Goal: Task Accomplishment & Management: Use online tool/utility

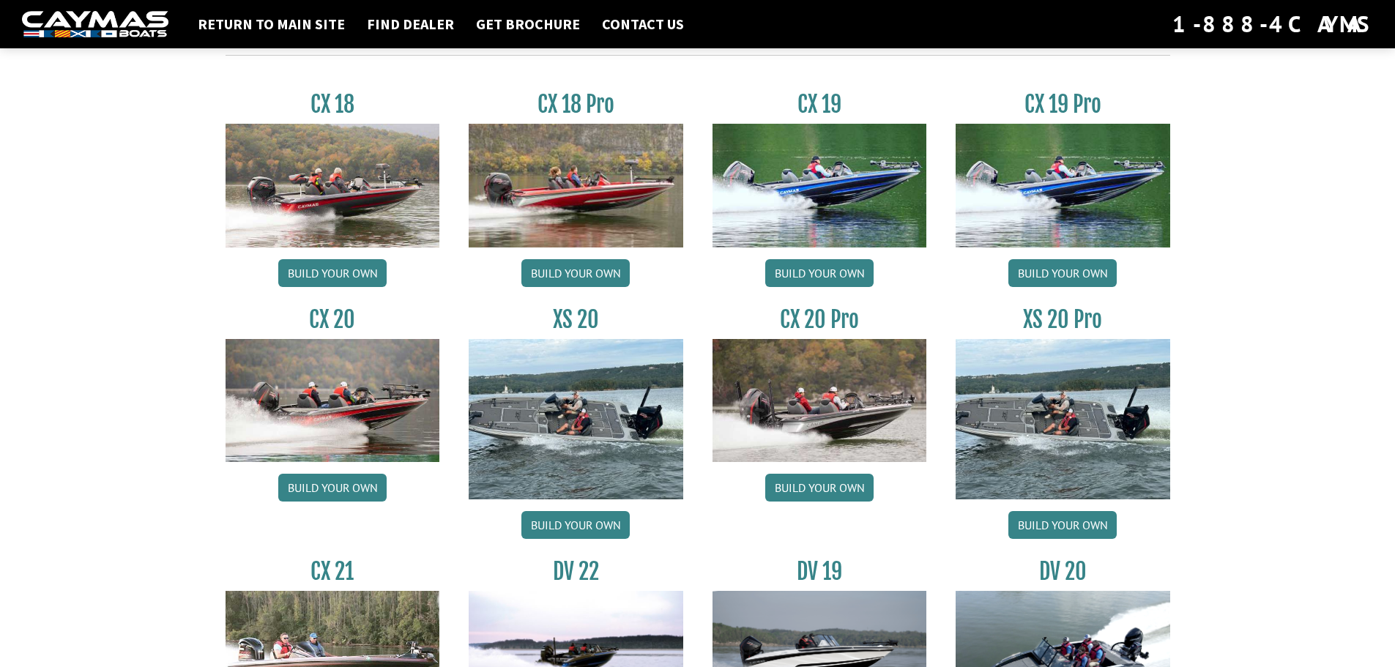
scroll to position [1245, 0]
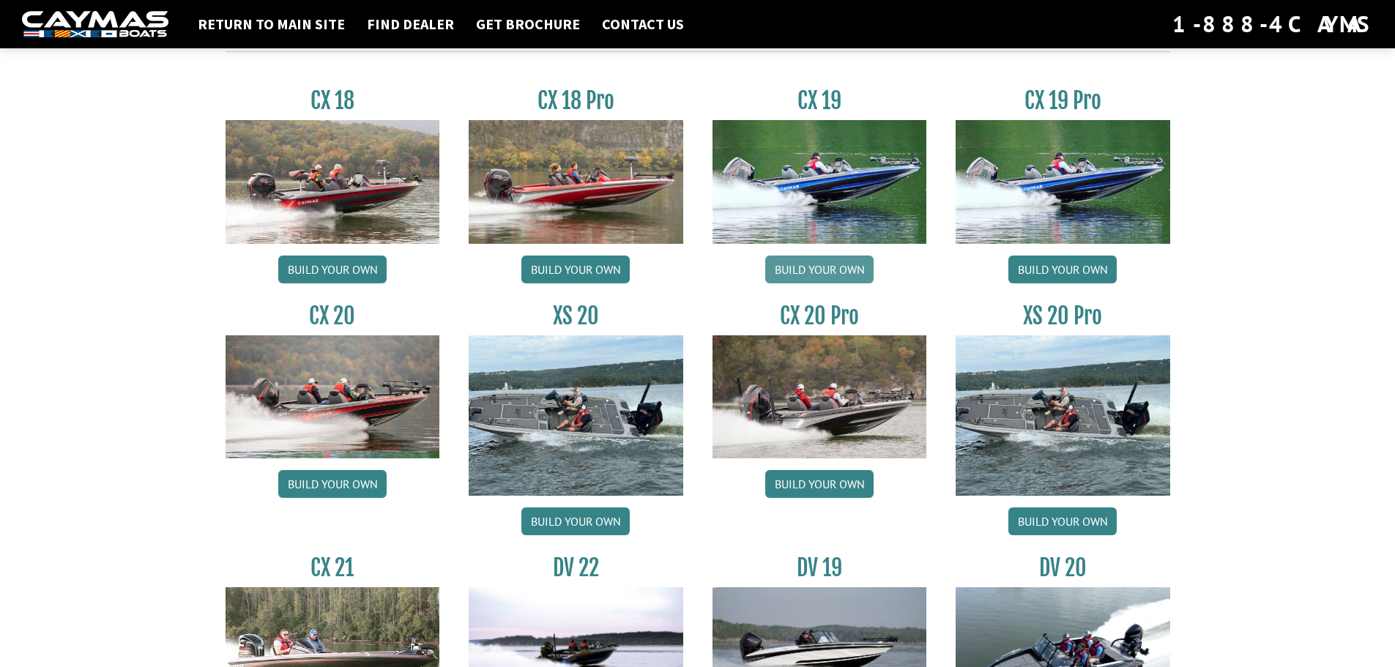
click at [837, 272] on link "Build your own" at bounding box center [819, 270] width 108 height 28
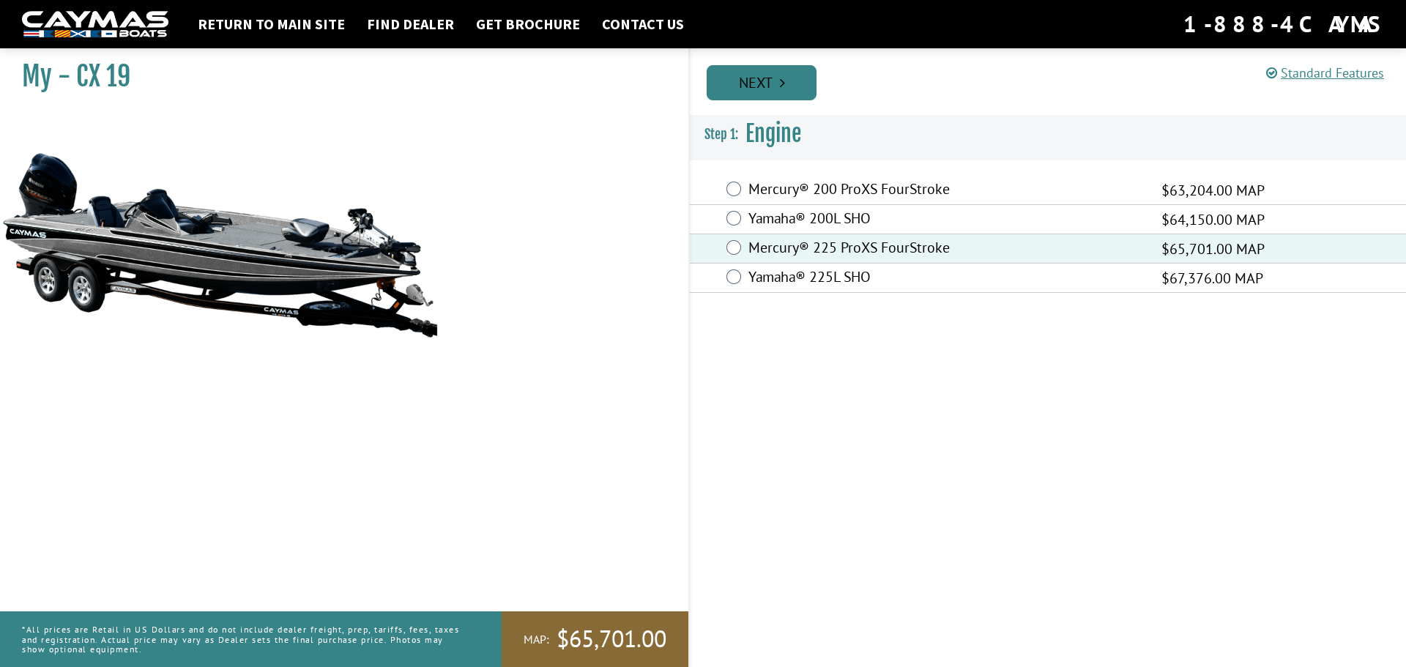
click at [776, 86] on link "Next" at bounding box center [762, 82] width 110 height 35
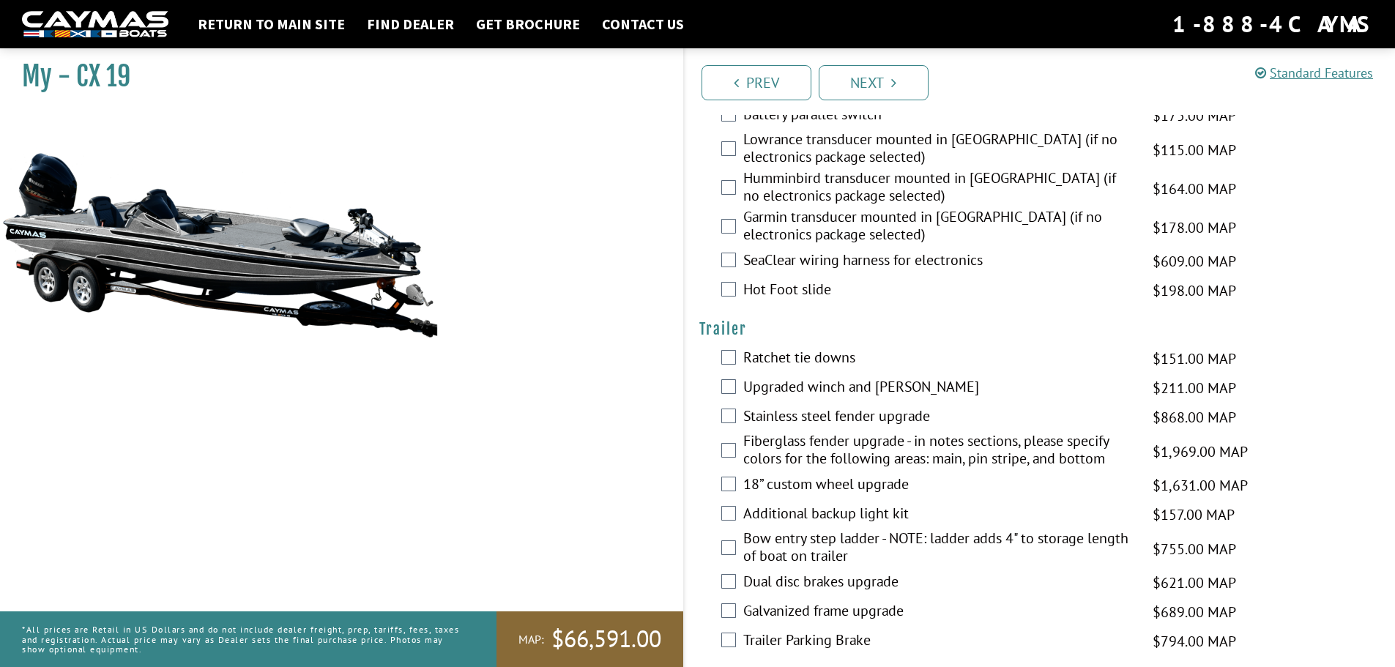
scroll to position [2172, 0]
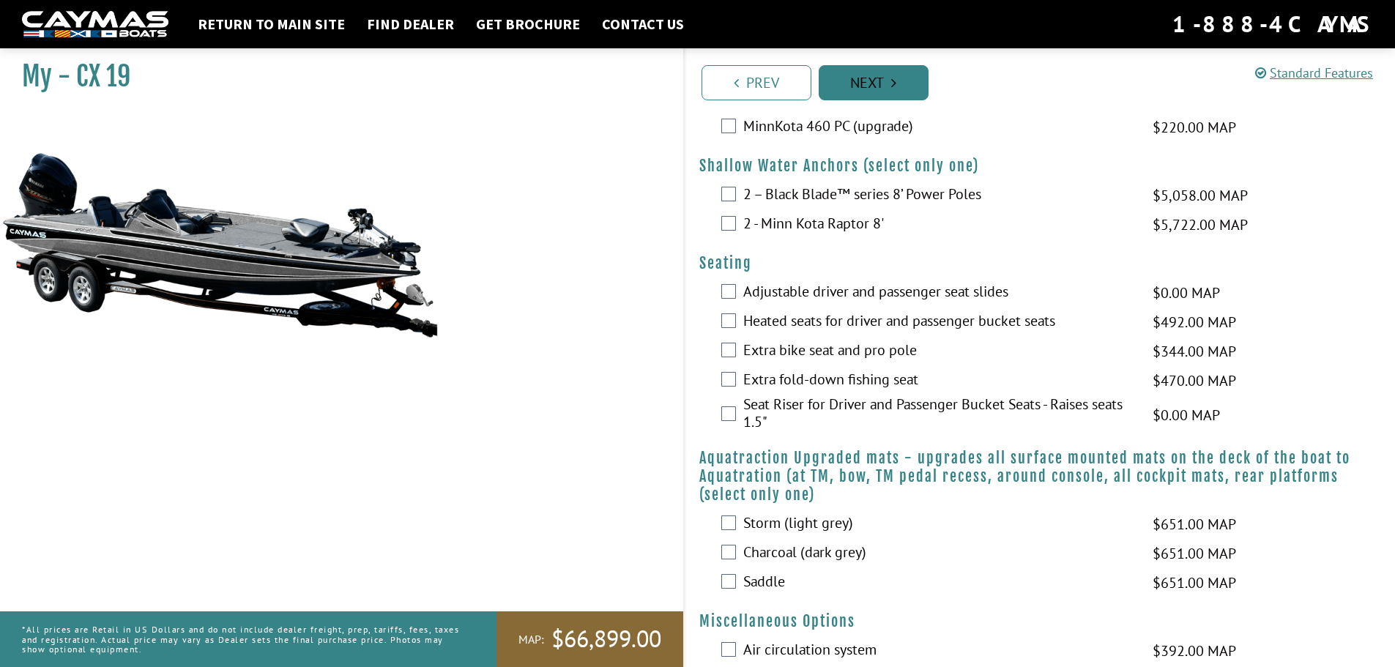
click at [880, 85] on link "Next" at bounding box center [874, 82] width 110 height 35
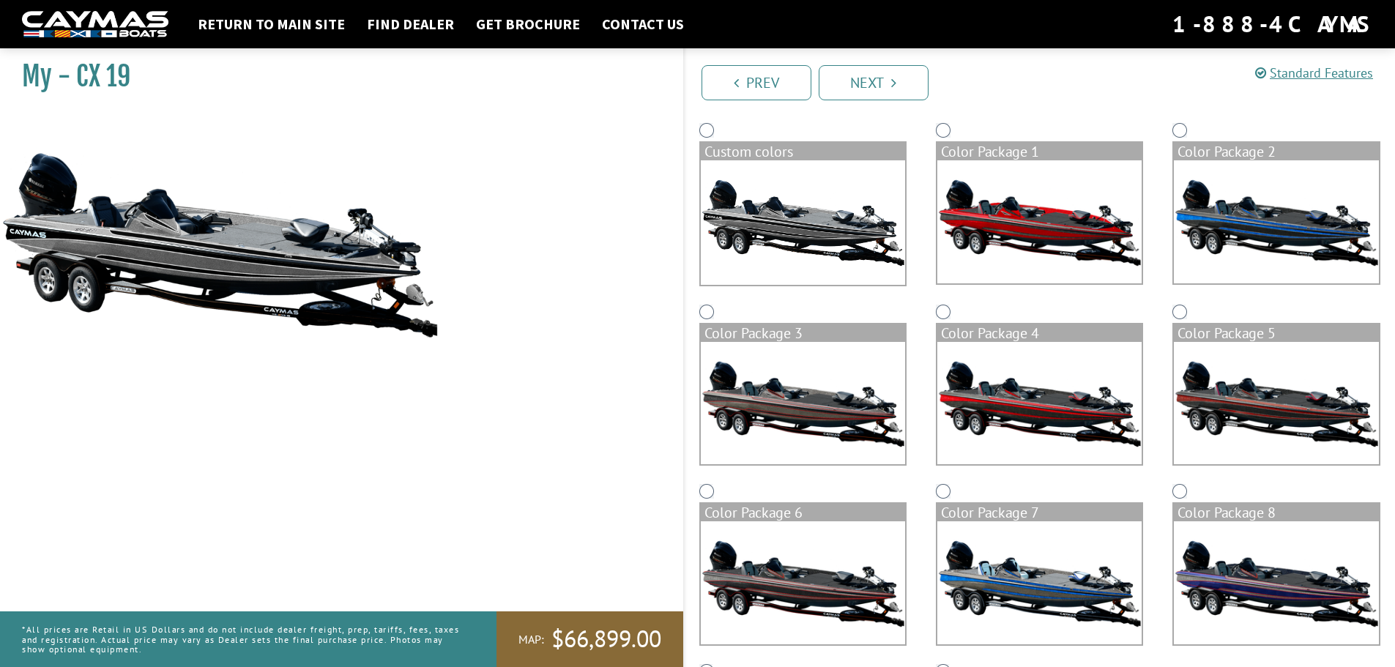
scroll to position [146, 0]
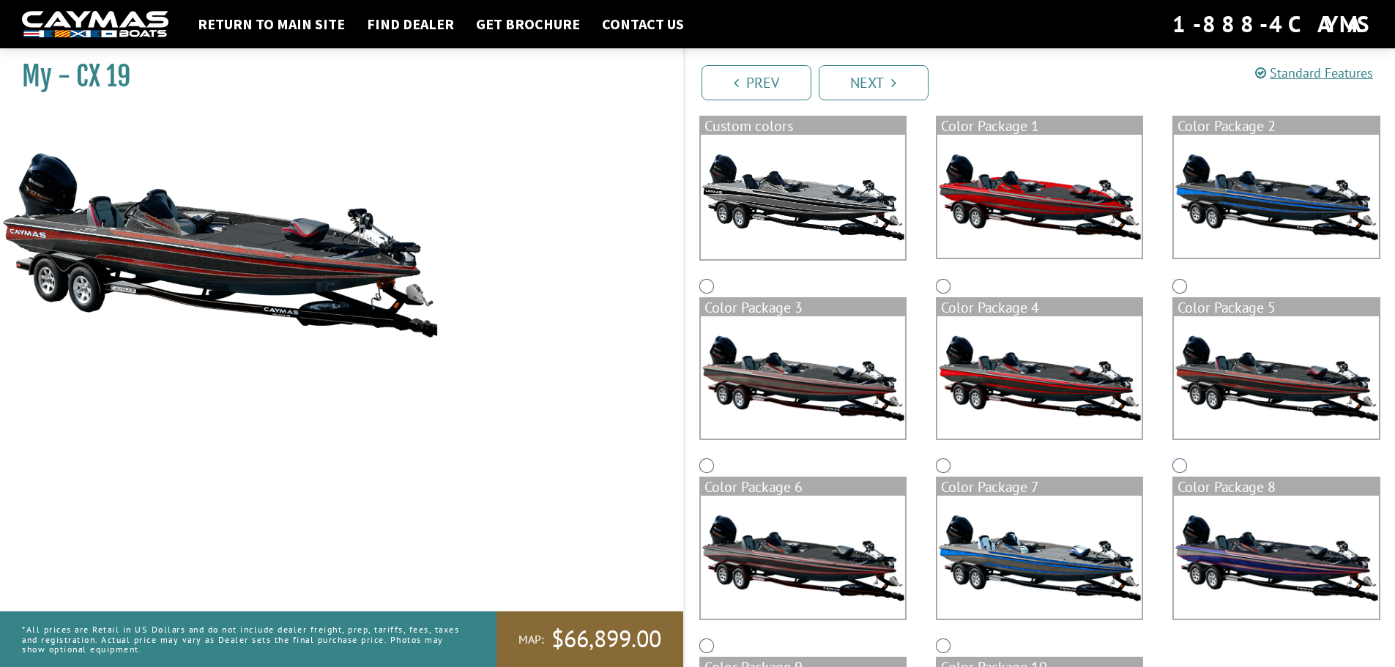
click at [933, 293] on div "Color Package 4" at bounding box center [1039, 365] width 237 height 180
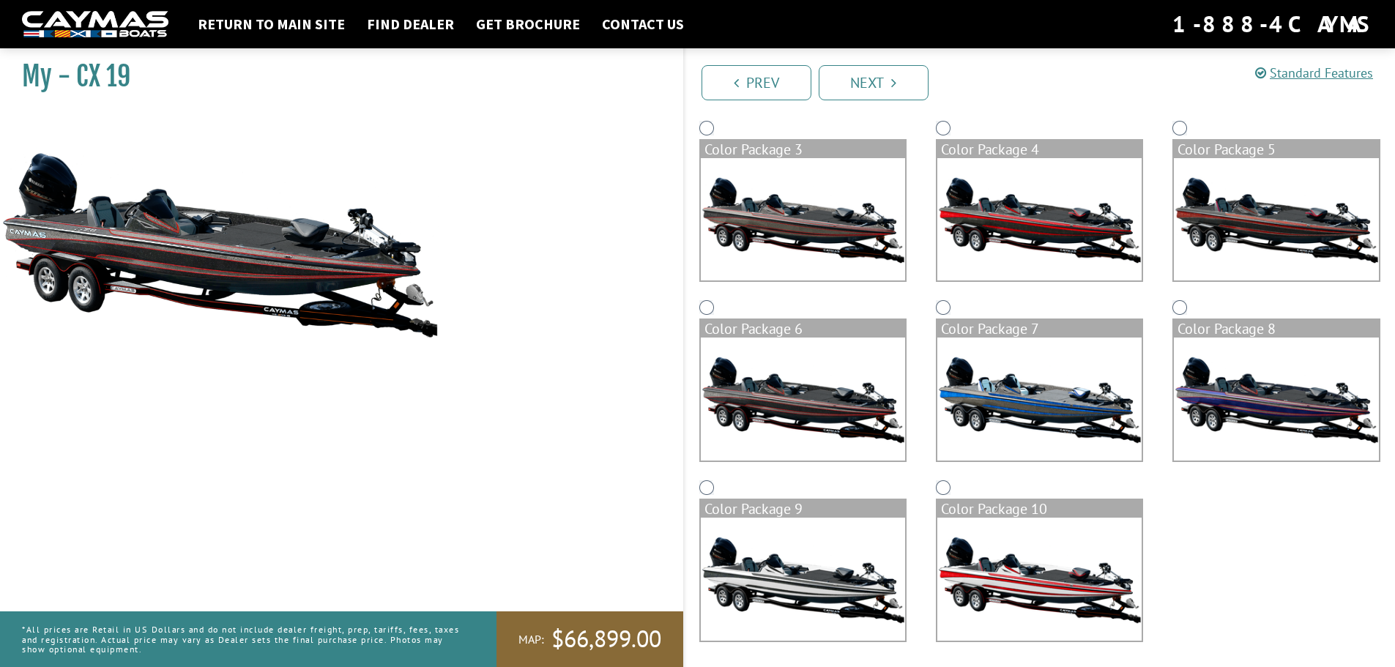
scroll to position [308, 0]
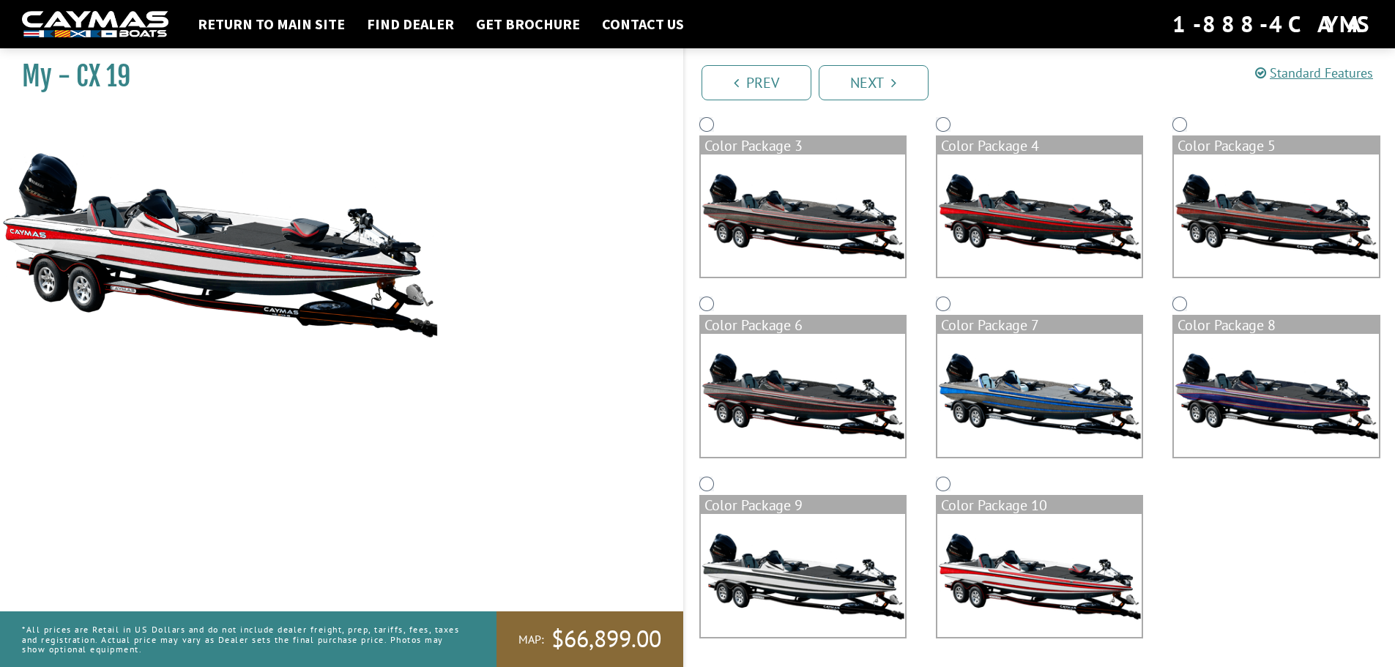
drag, startPoint x: 890, startPoint y: 87, endPoint x: 904, endPoint y: 97, distance: 16.3
click at [890, 87] on link "Next" at bounding box center [874, 82] width 110 height 35
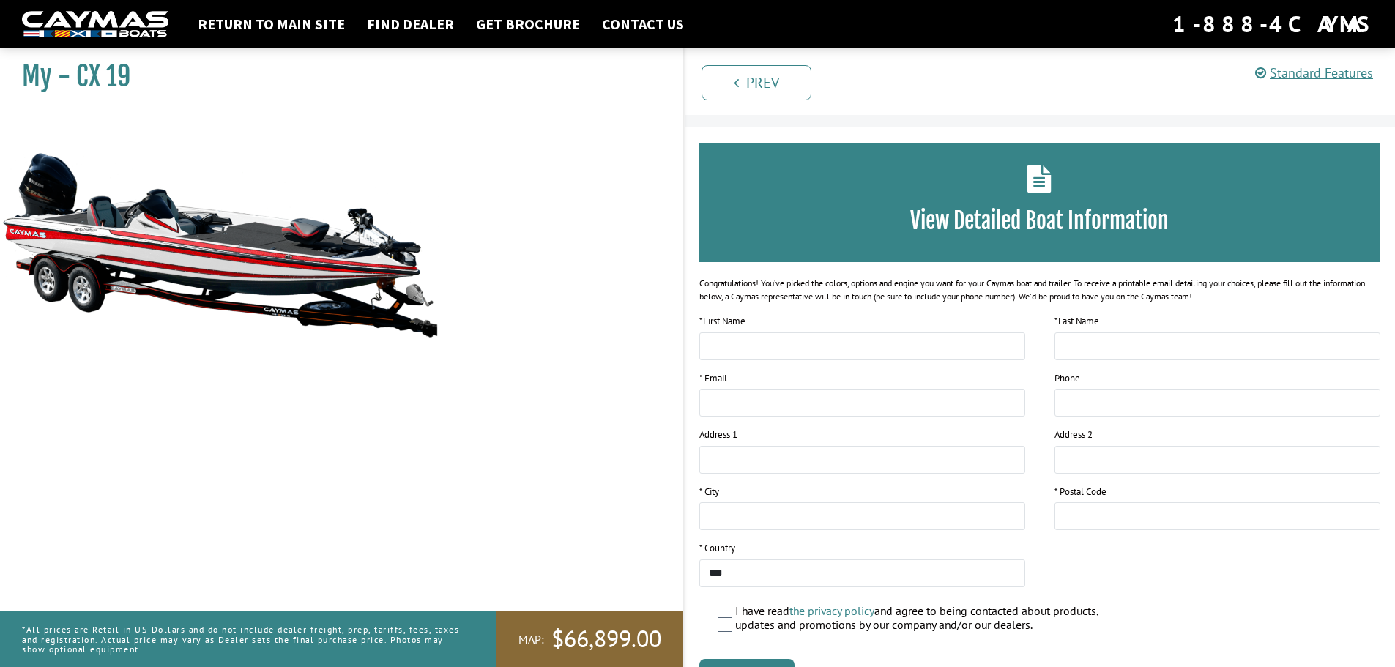
scroll to position [0, 0]
